Goal: Connect with others: Establish contact or relationships with other users

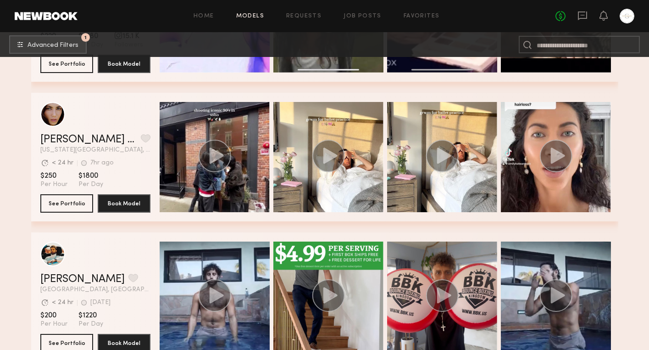
scroll to position [60496, 0]
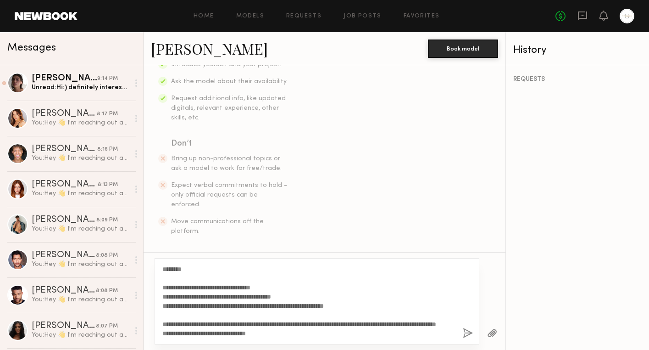
scroll to position [37, 0]
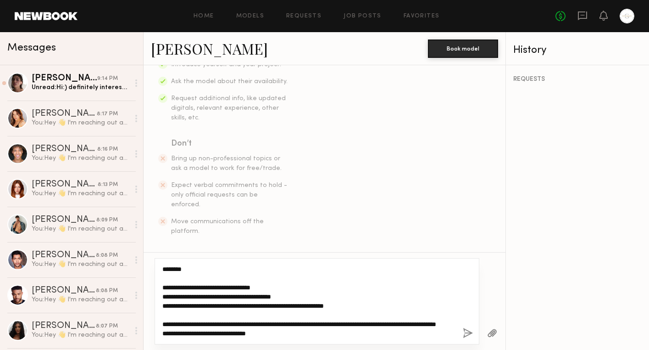
click at [289, 332] on textarea "**********" at bounding box center [308, 300] width 293 height 73
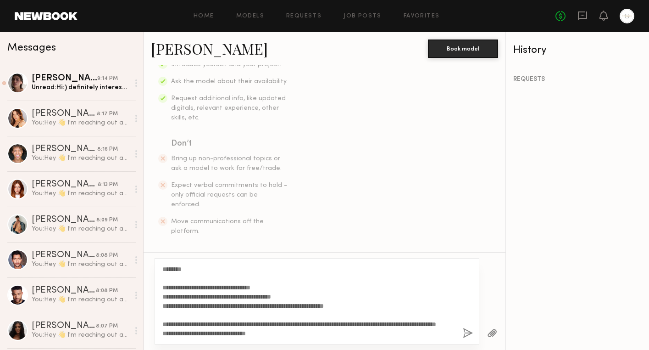
click at [464, 334] on button "button" at bounding box center [468, 333] width 10 height 11
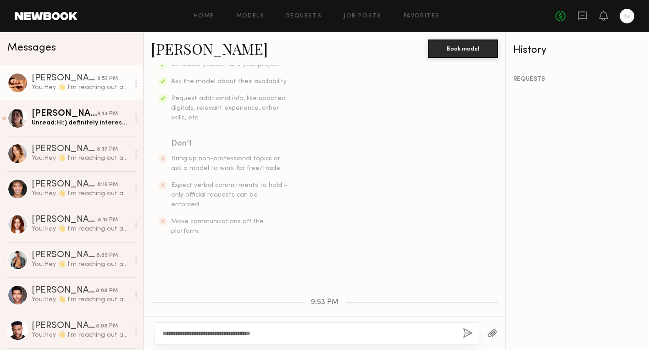
scroll to position [0, 0]
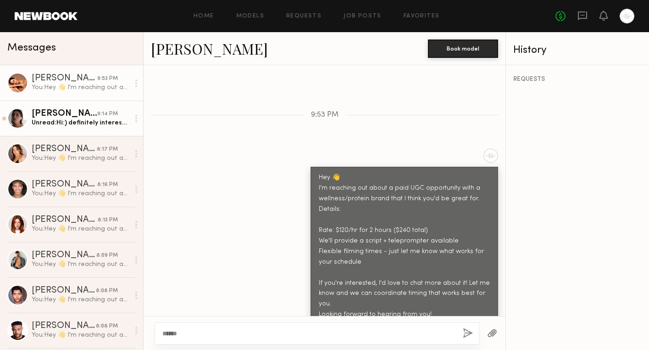
click at [92, 122] on div "Unread: Hi:) definitely interested! would love to hear more about the project" at bounding box center [81, 122] width 98 height 9
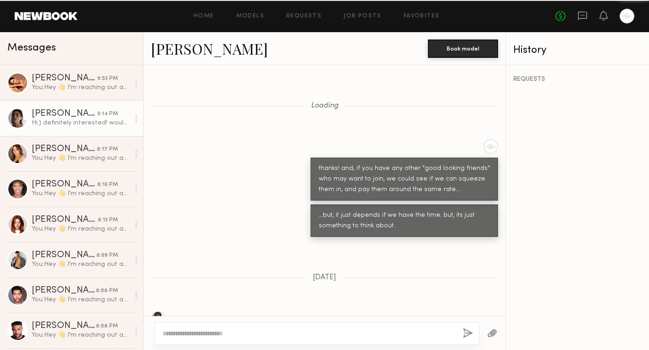
scroll to position [873, 0]
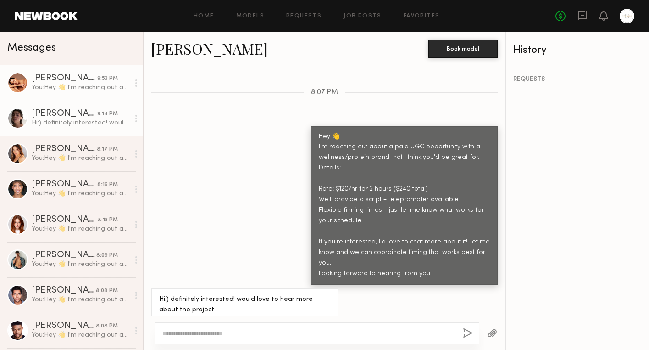
click at [79, 90] on div "You: Hey 👋 I'm reaching out about a paid UGC opportunity with a wellness/protei…" at bounding box center [81, 87] width 98 height 9
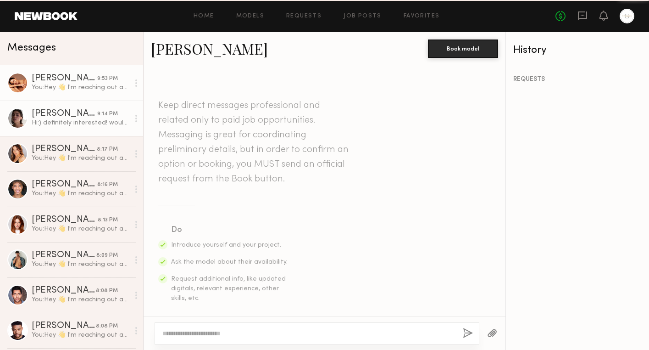
scroll to position [368, 0]
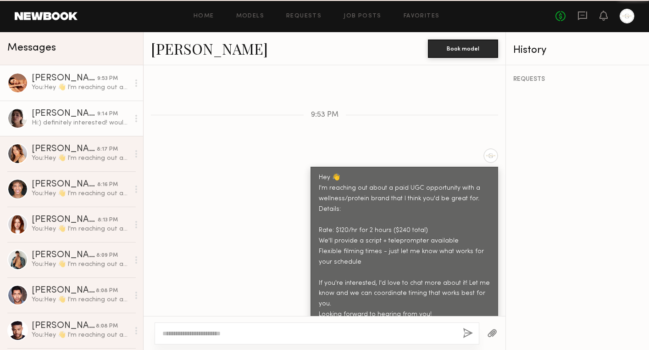
click at [85, 124] on div "Hi:) definitely interested! would love to hear more about the project" at bounding box center [81, 122] width 98 height 9
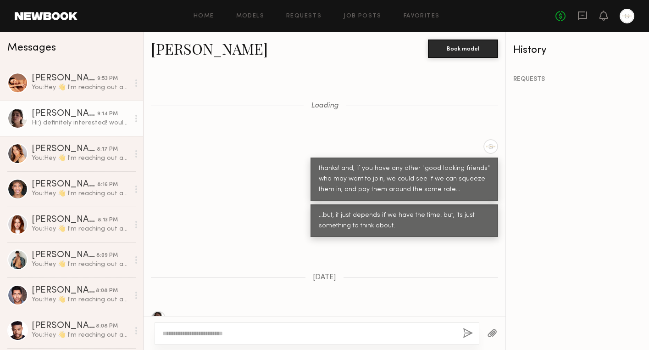
scroll to position [873, 0]
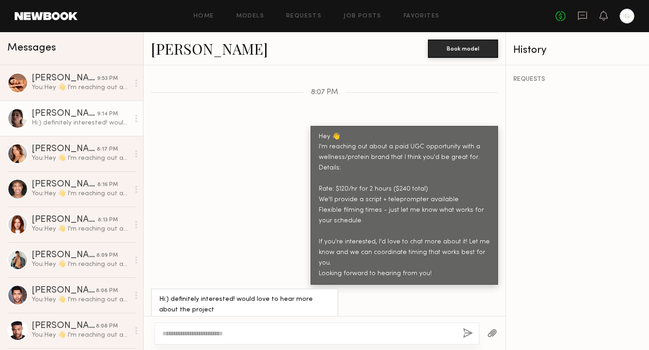
click at [177, 43] on link "[PERSON_NAME]" at bounding box center [209, 49] width 117 height 20
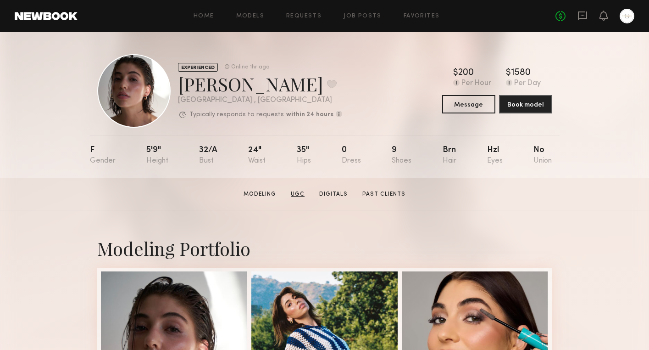
click at [299, 194] on link "UGC" at bounding box center [297, 194] width 21 height 8
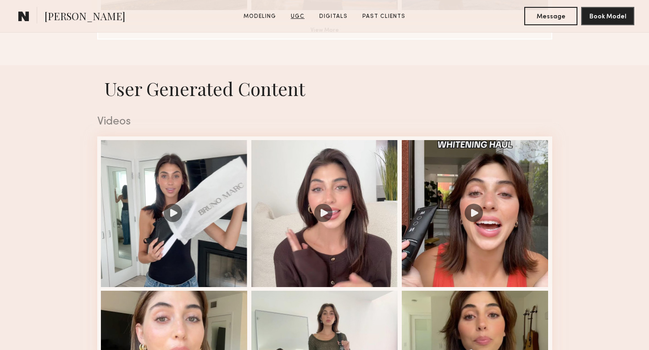
scroll to position [869, 0]
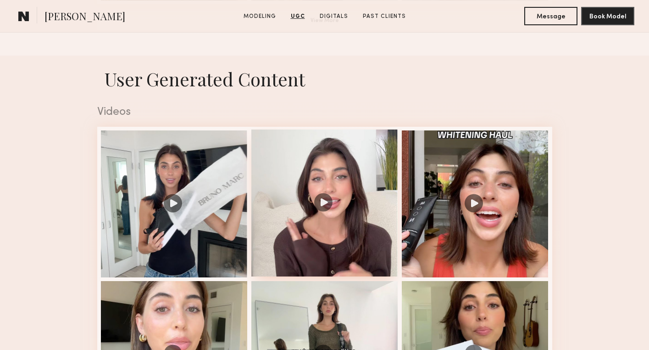
click at [322, 203] on div at bounding box center [324, 202] width 147 height 147
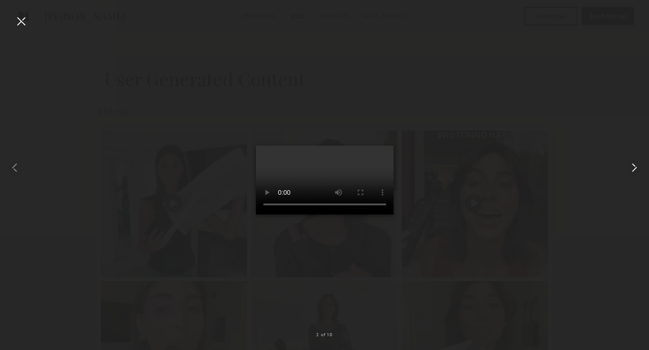
click at [633, 167] on common-icon at bounding box center [634, 167] width 15 height 15
click at [633, 168] on common-icon at bounding box center [634, 167] width 15 height 15
click at [553, 129] on div at bounding box center [324, 168] width 649 height 306
click at [380, 33] on div at bounding box center [324, 168] width 649 height 306
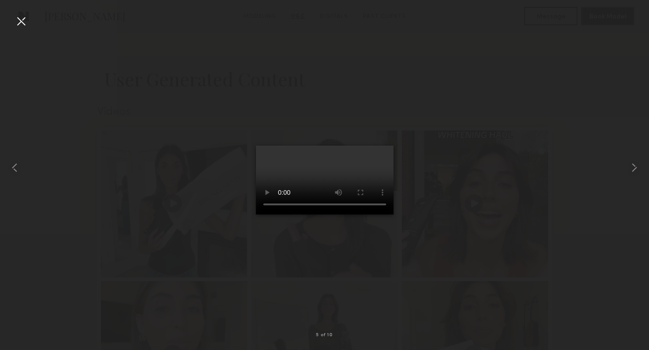
click at [20, 17] on div at bounding box center [21, 21] width 15 height 15
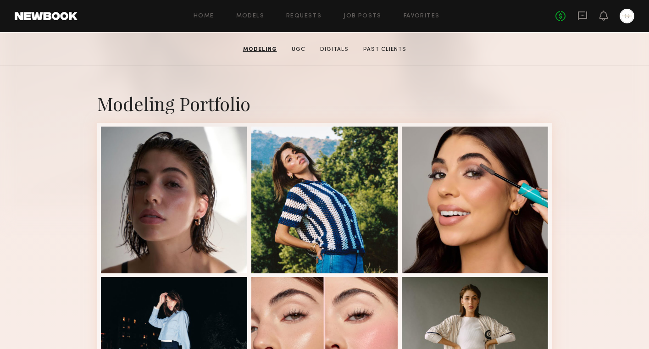
scroll to position [0, 0]
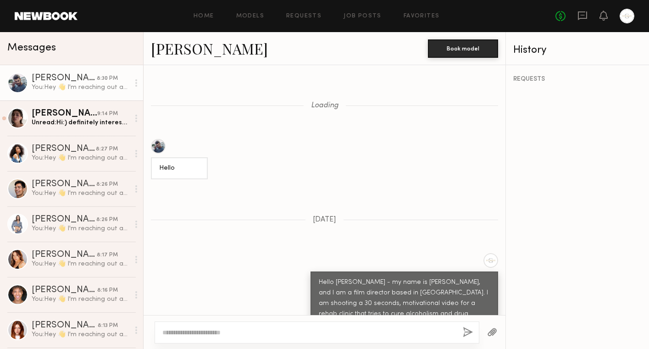
scroll to position [1472, 0]
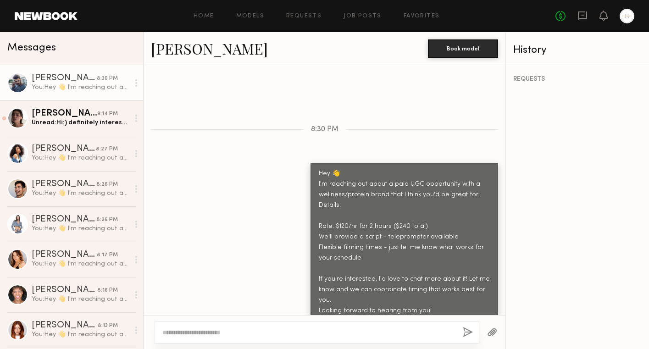
click at [84, 83] on div "You: Hey 👋 I'm reaching out about a paid UGC opportunity with a wellness/protei…" at bounding box center [81, 87] width 98 height 9
click at [59, 90] on div "You: Hey 👋 I'm reaching out about a paid UGC opportunity with a wellness/protei…" at bounding box center [81, 87] width 98 height 9
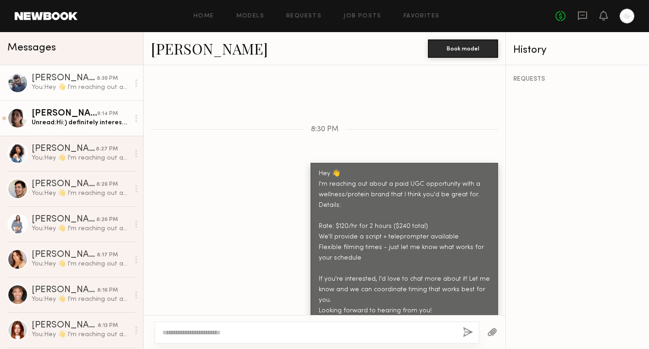
click at [67, 126] on div "Unread: Hi:) definitely interested! would love to hear more about the project" at bounding box center [81, 122] width 98 height 9
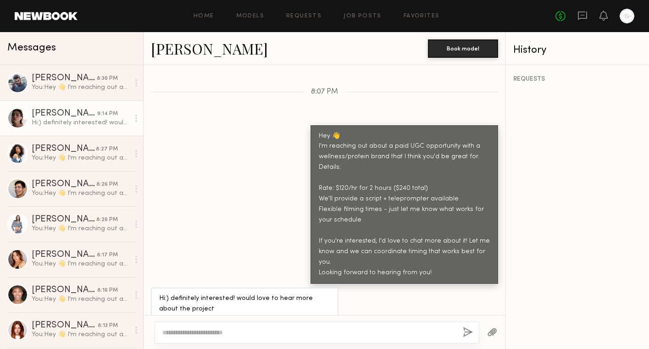
scroll to position [874, 0]
